Goal: Navigation & Orientation: Find specific page/section

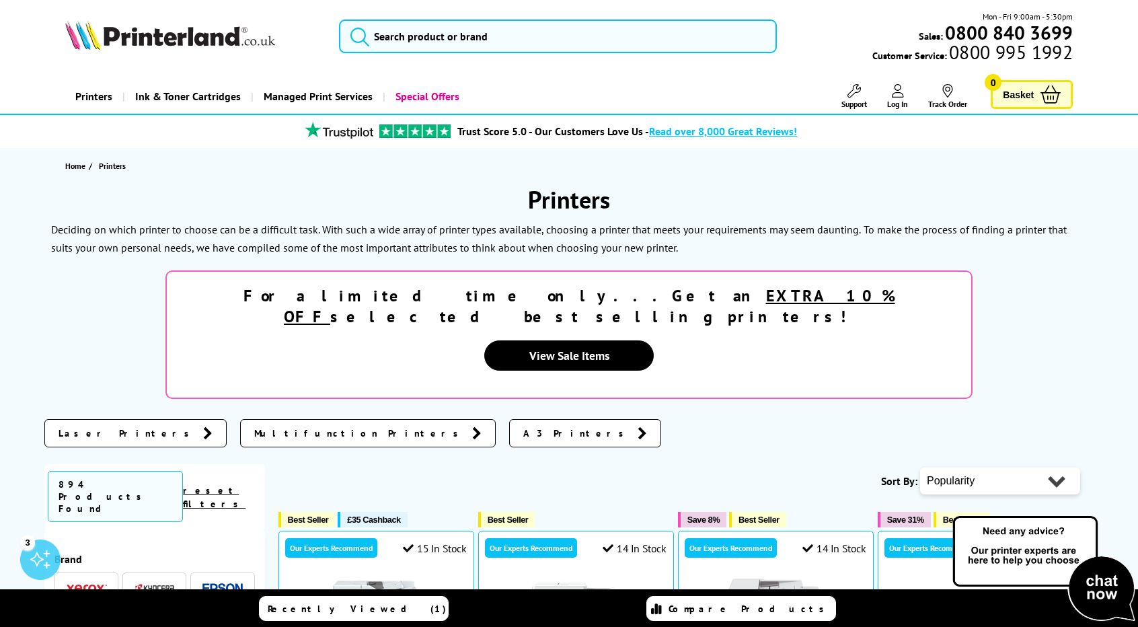
click at [240, 419] on link "Multifunction Printers" at bounding box center [368, 433] width 256 height 28
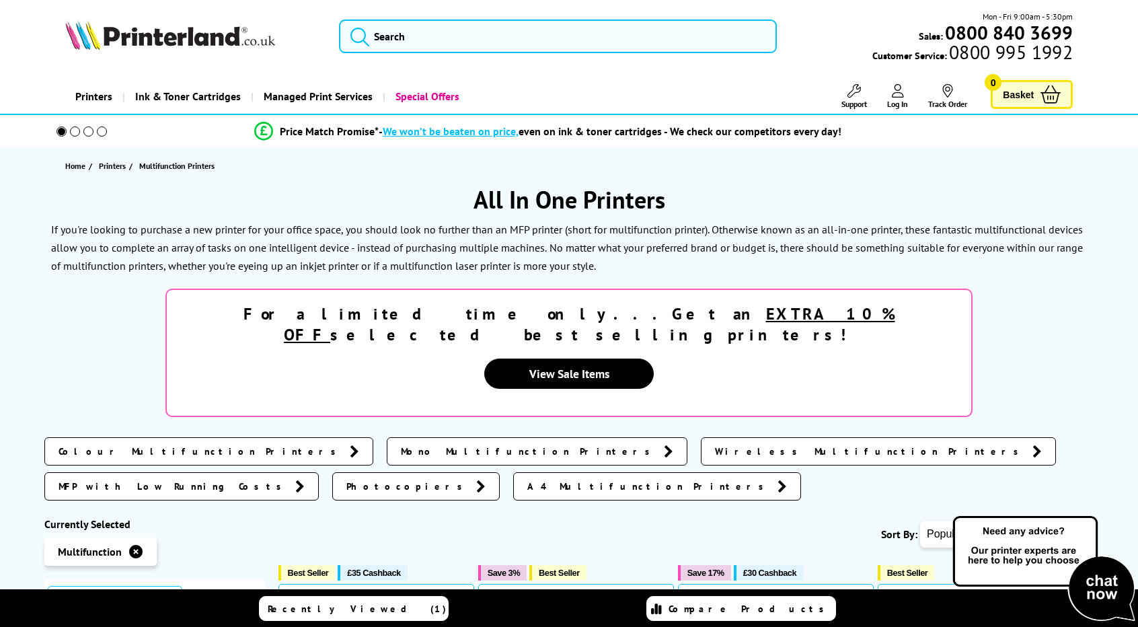
click at [158, 445] on span "Colour Multifunction Printers" at bounding box center [201, 451] width 285 height 13
